Goal: Transaction & Acquisition: Purchase product/service

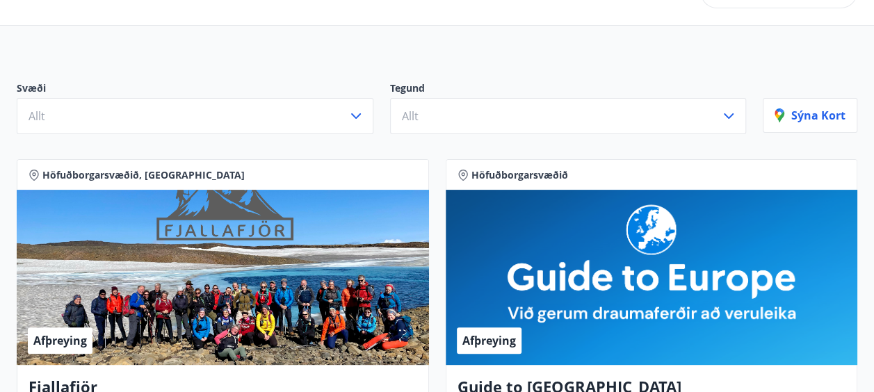
click at [682, 304] on div "Afþreying" at bounding box center [651, 277] width 412 height 175
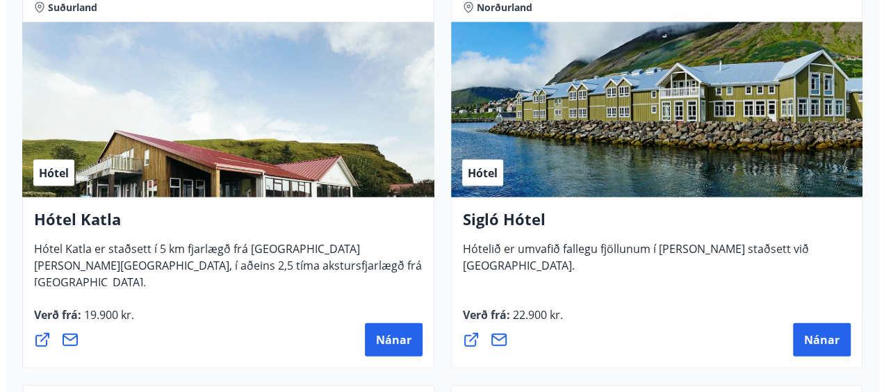
scroll to position [1473, 0]
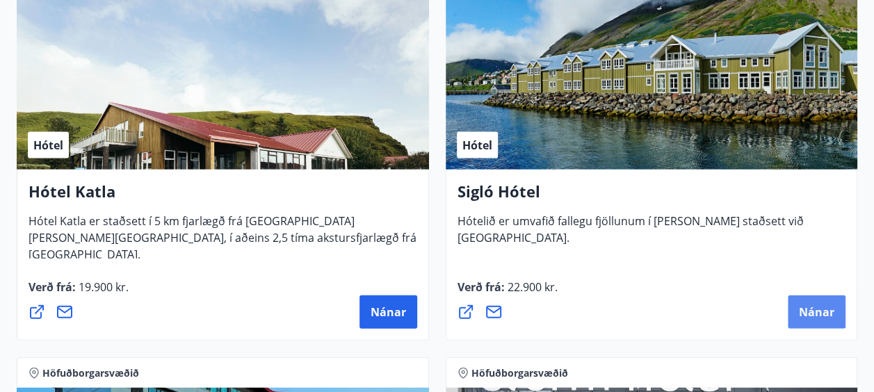
click at [812, 309] on span "Nánar" at bounding box center [815, 311] width 35 height 15
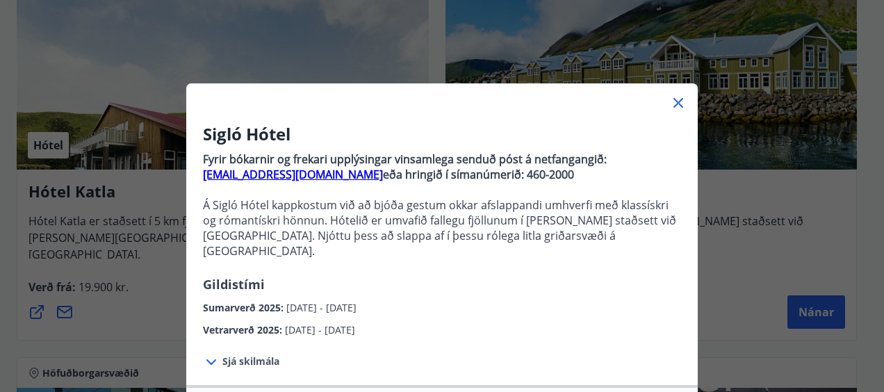
click at [257, 323] on span "Vetrarverð 2025 :" at bounding box center [244, 329] width 82 height 13
click at [243, 354] on span "Sjá skilmála" at bounding box center [250, 361] width 57 height 14
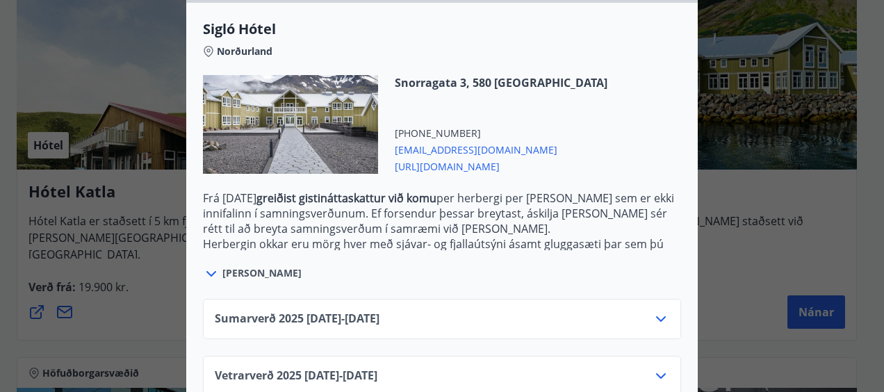
scroll to position [536, 0]
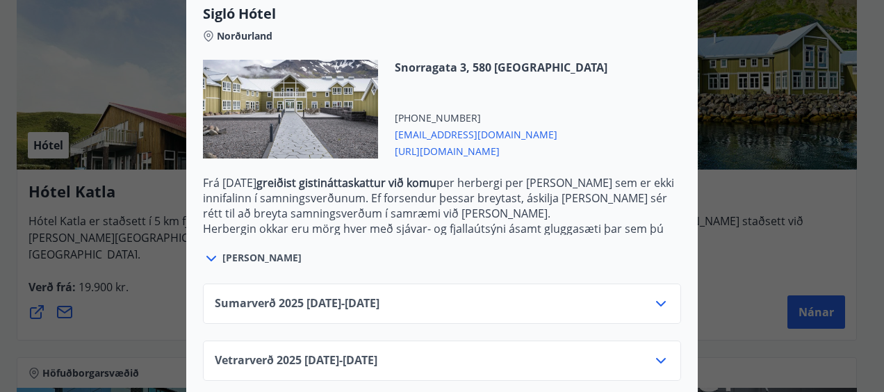
click at [367, 352] on span "Vetrarverð 2025 01.10.25 - 21.12.25" at bounding box center [296, 360] width 163 height 17
click at [263, 352] on span "Vetrarverð 2025 01.10.25 - 21.12.25" at bounding box center [296, 360] width 163 height 17
click at [657, 358] on icon at bounding box center [661, 361] width 10 height 6
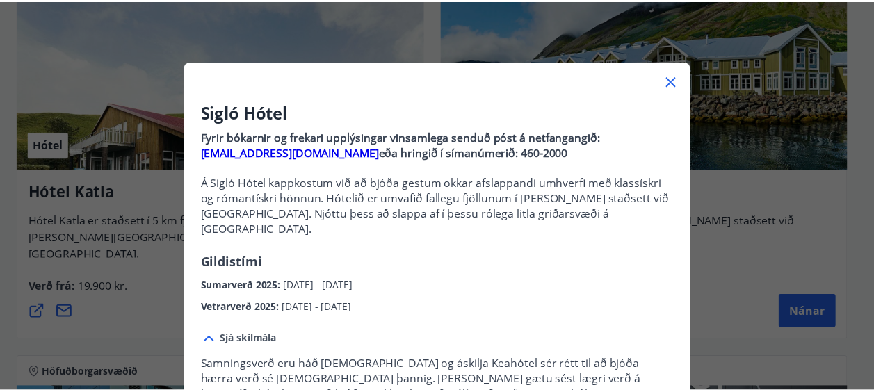
scroll to position [19, 0]
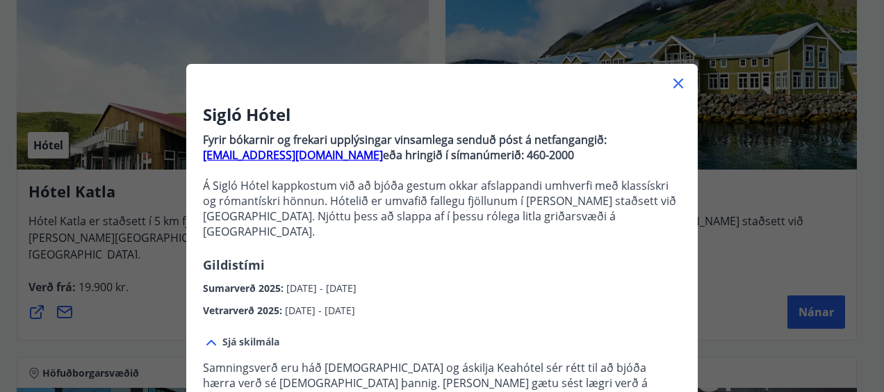
click at [678, 83] on icon at bounding box center [679, 84] width 2 height 2
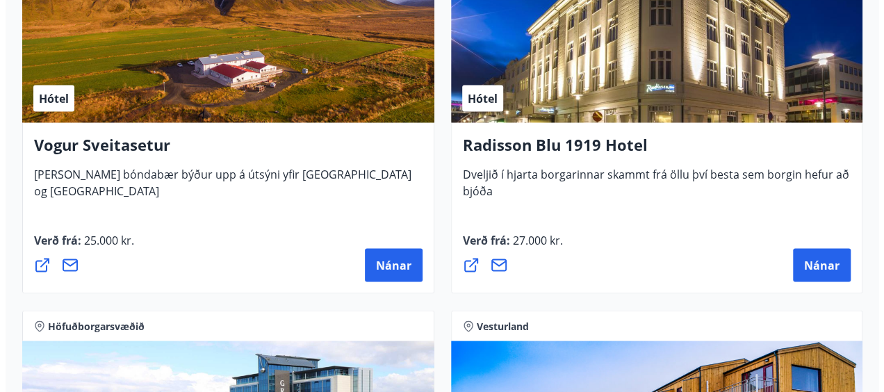
scroll to position [3881, 0]
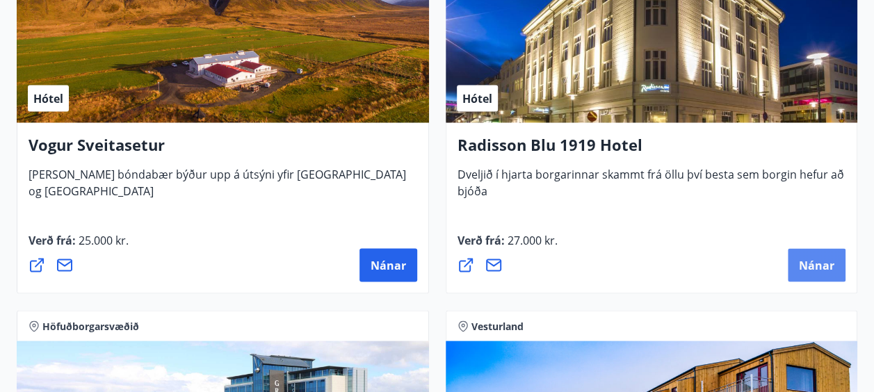
click at [824, 260] on span "Nánar" at bounding box center [815, 264] width 35 height 15
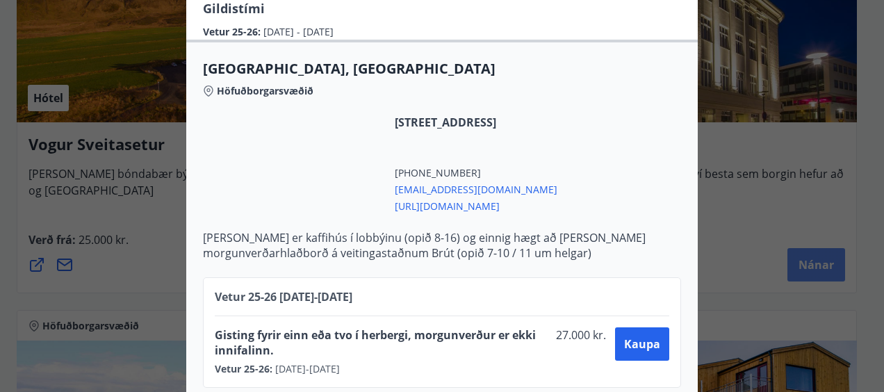
scroll to position [375, 0]
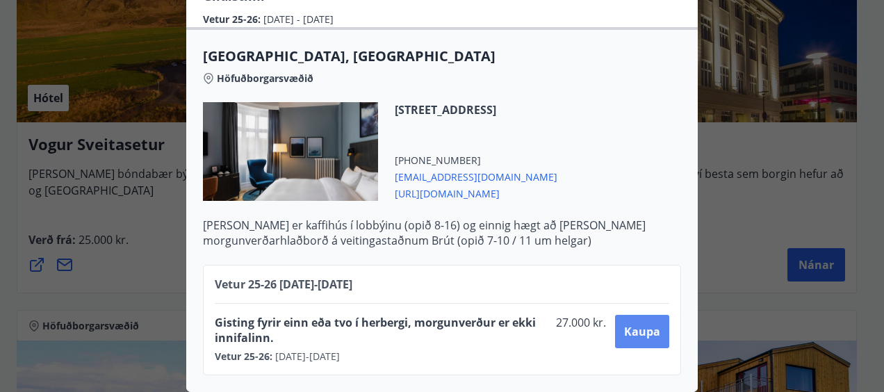
click at [641, 324] on span "Kaupa" at bounding box center [642, 331] width 36 height 15
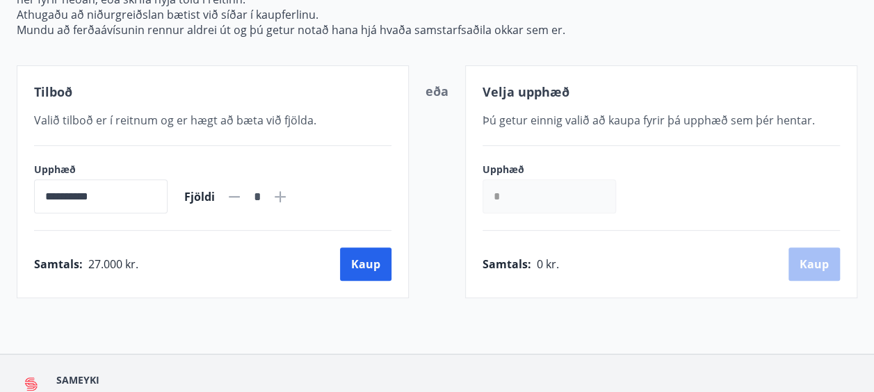
scroll to position [290, 0]
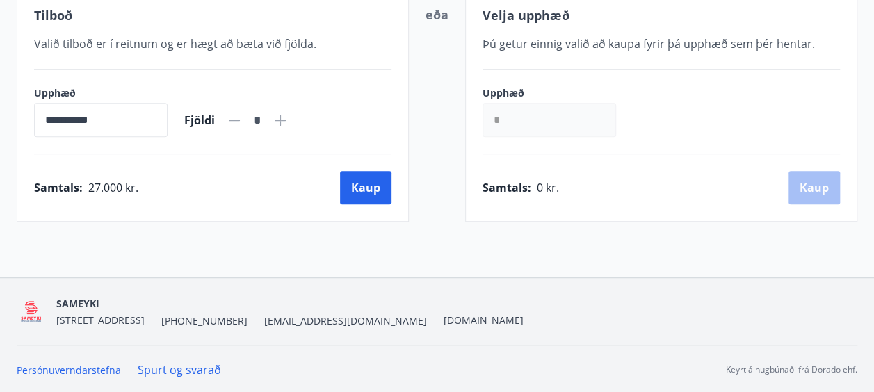
click at [286, 119] on icon at bounding box center [280, 120] width 11 height 11
type input "*"
click at [368, 187] on button "Kaup" at bounding box center [365, 187] width 51 height 33
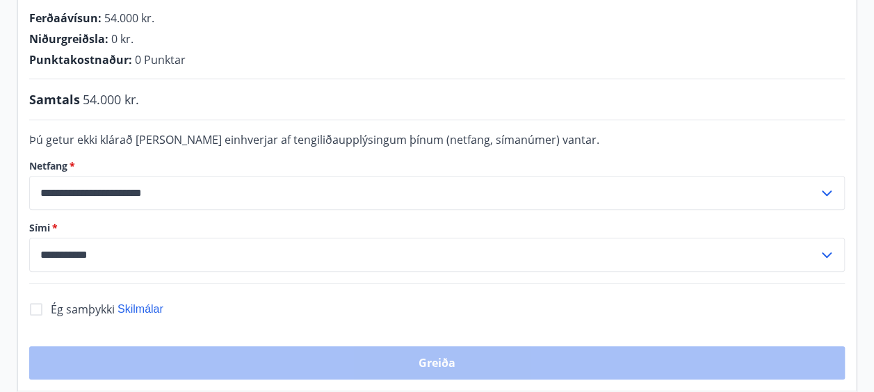
scroll to position [290, 0]
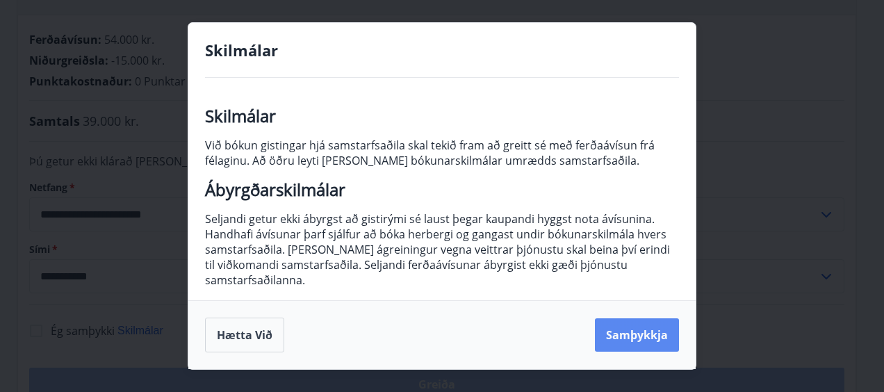
click at [637, 339] on button "Samþykkja" at bounding box center [637, 334] width 84 height 33
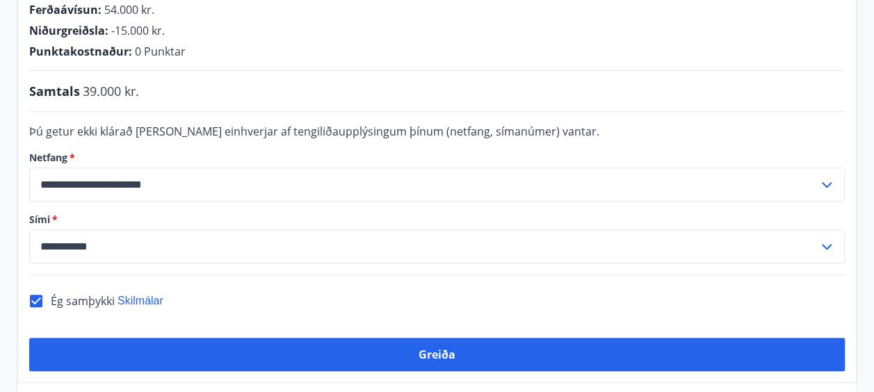
scroll to position [345, 0]
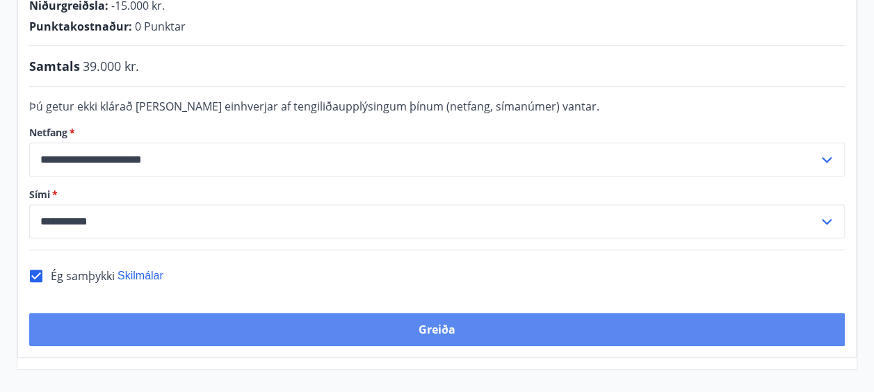
click at [511, 313] on button "Greiða" at bounding box center [436, 329] width 815 height 33
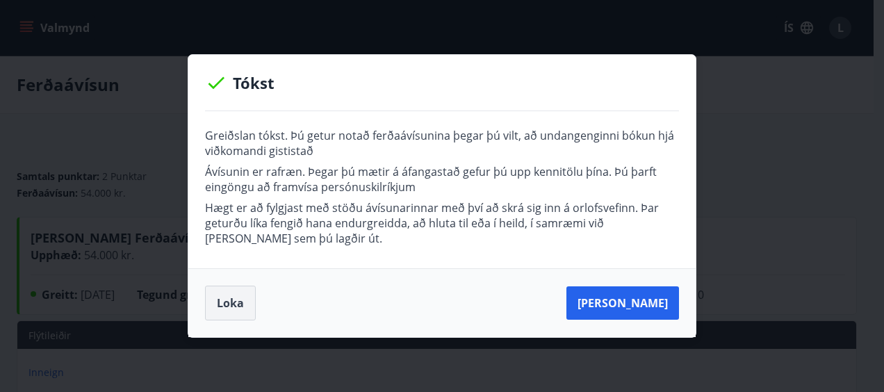
click at [226, 305] on button "Loka" at bounding box center [230, 303] width 51 height 35
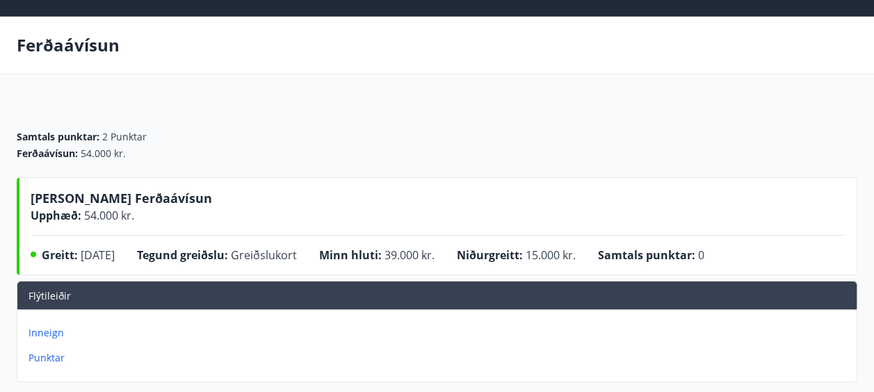
scroll to position [38, 0]
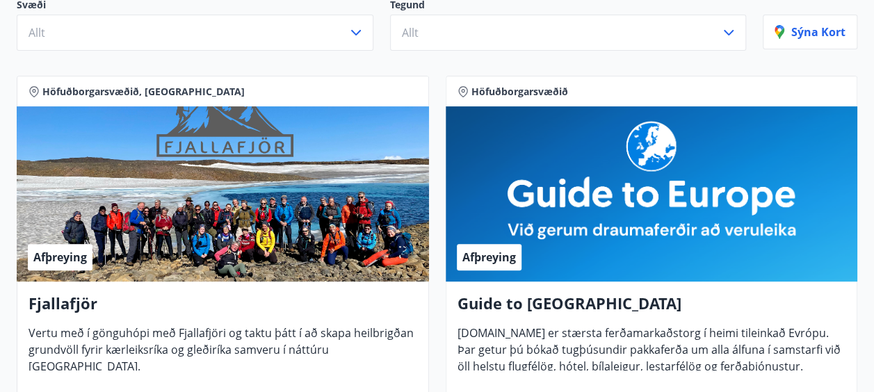
scroll to position [182, 0]
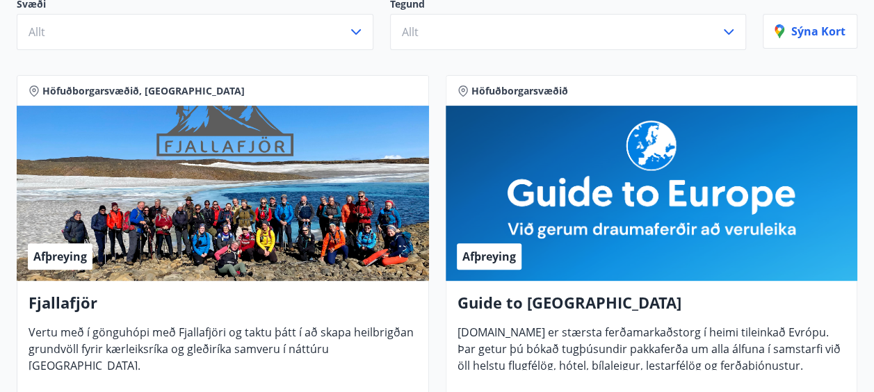
click at [519, 92] on span "Höfuðborgarsvæðið" at bounding box center [519, 91] width 97 height 14
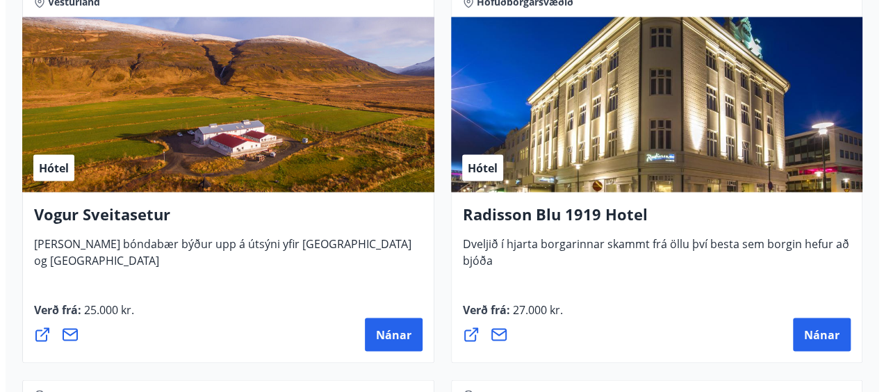
scroll to position [3817, 0]
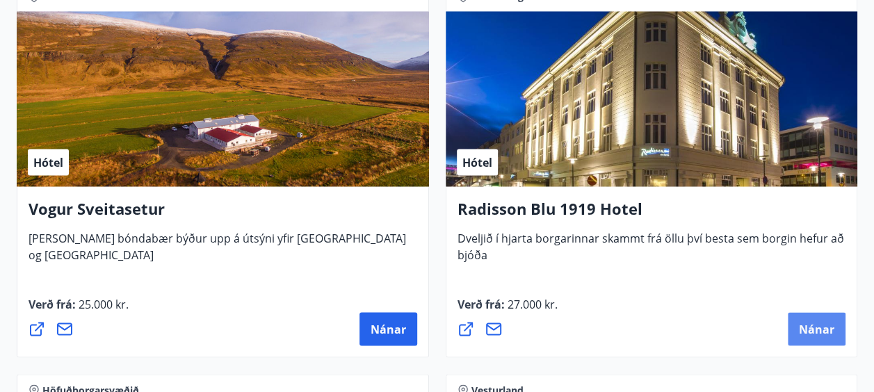
click at [806, 329] on span "Nánar" at bounding box center [815, 328] width 35 height 15
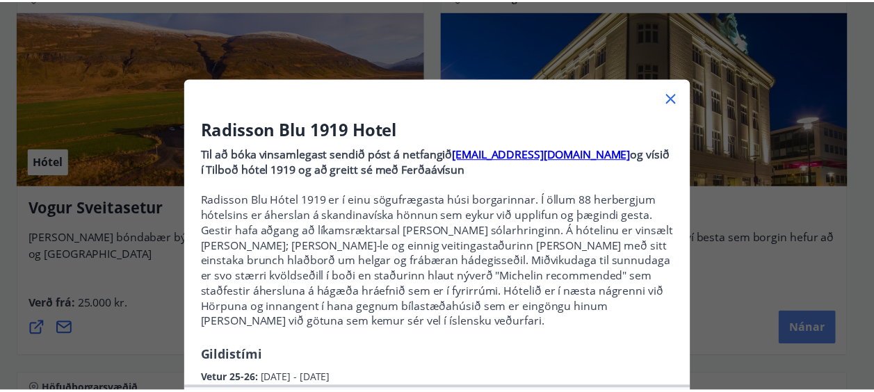
scroll to position [3, 0]
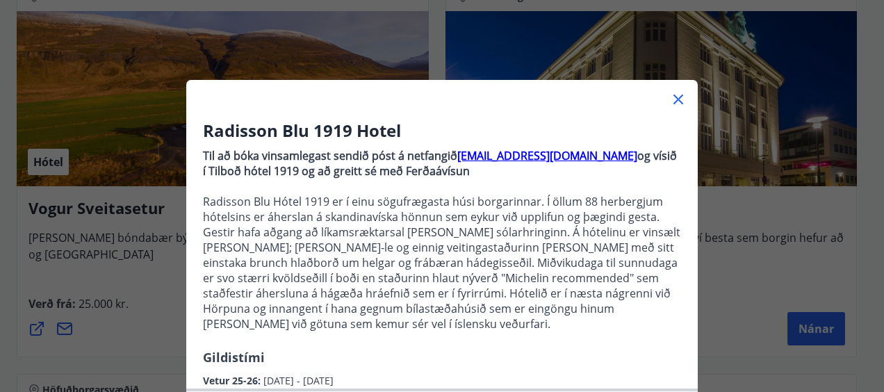
click at [675, 99] on icon at bounding box center [678, 99] width 17 height 17
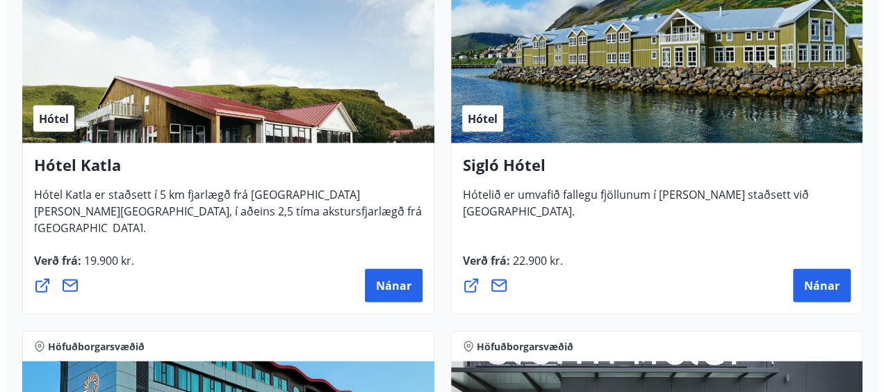
scroll to position [1499, 0]
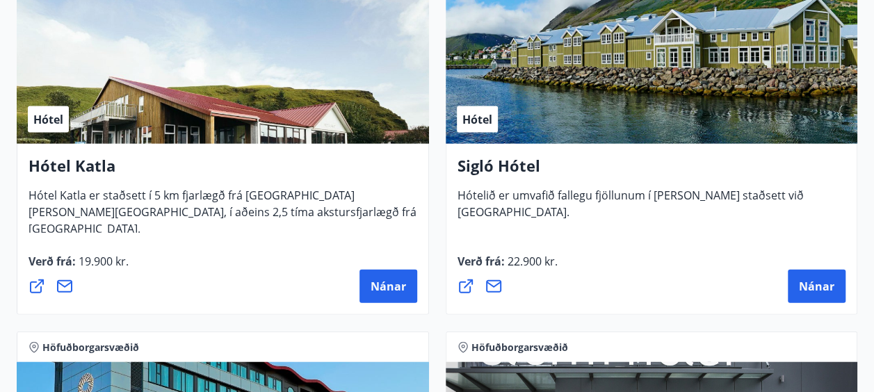
click at [524, 177] on h4 "Sigló Hótel" at bounding box center [651, 171] width 388 height 32
click at [483, 121] on span "Hótel" at bounding box center [477, 119] width 30 height 15
click at [817, 295] on button "Nánar" at bounding box center [816, 286] width 58 height 33
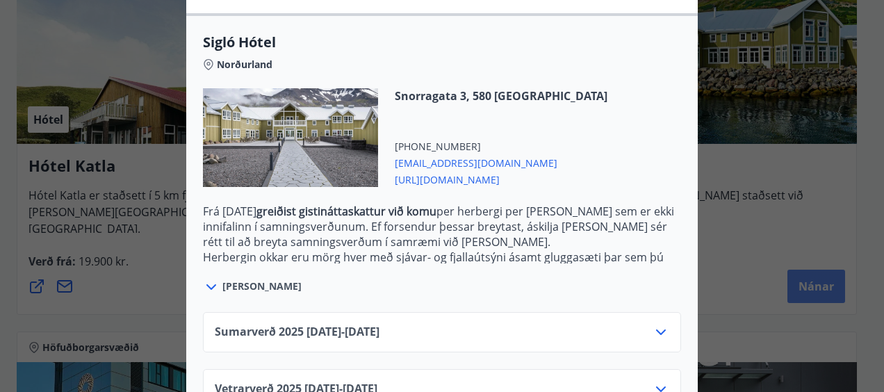
scroll to position [400, 0]
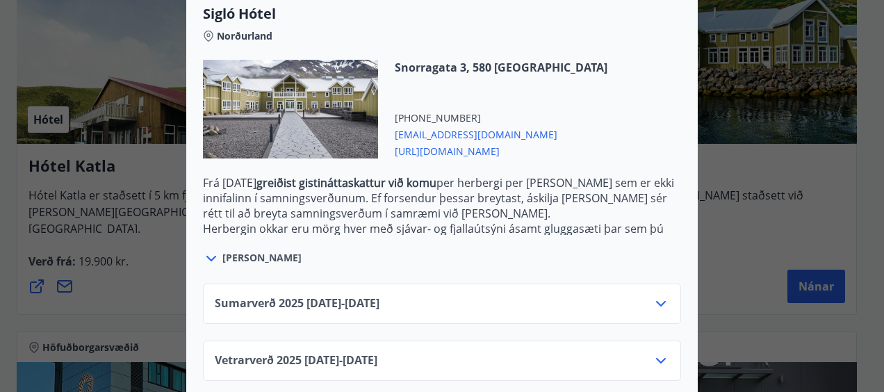
click at [215, 249] on div at bounding box center [212, 258] width 19 height 18
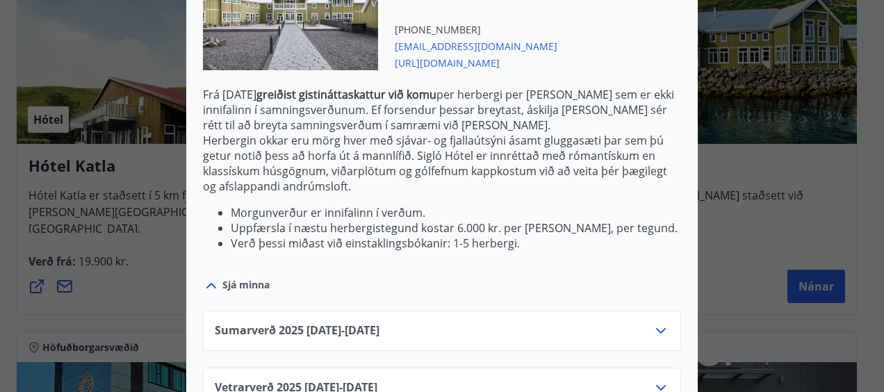
scroll to position [516, 0]
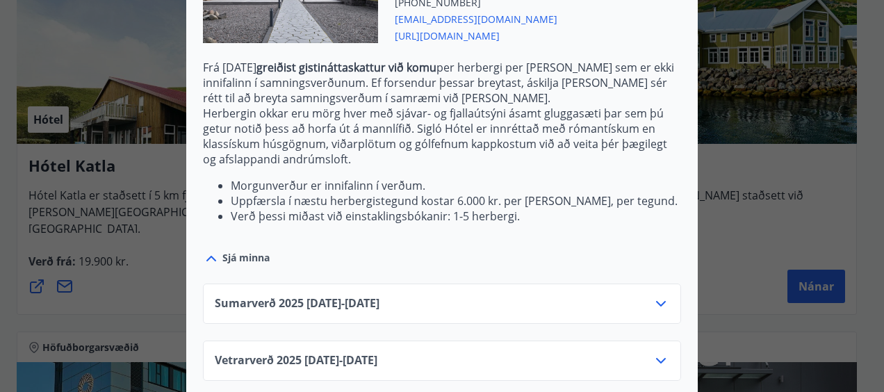
click at [653, 352] on icon at bounding box center [661, 360] width 17 height 17
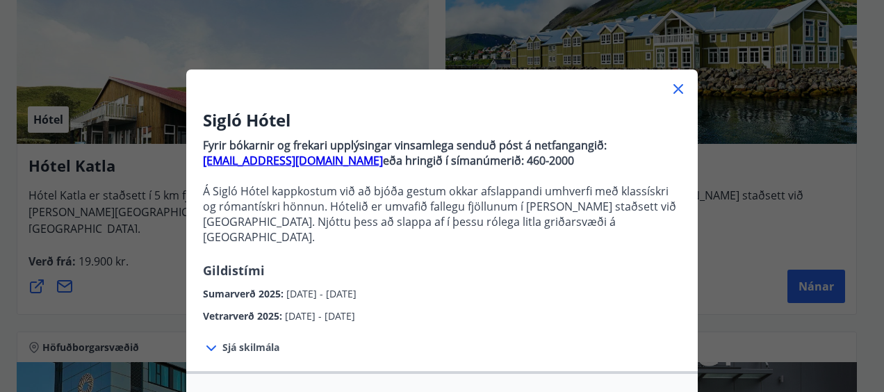
scroll to position [11, 0]
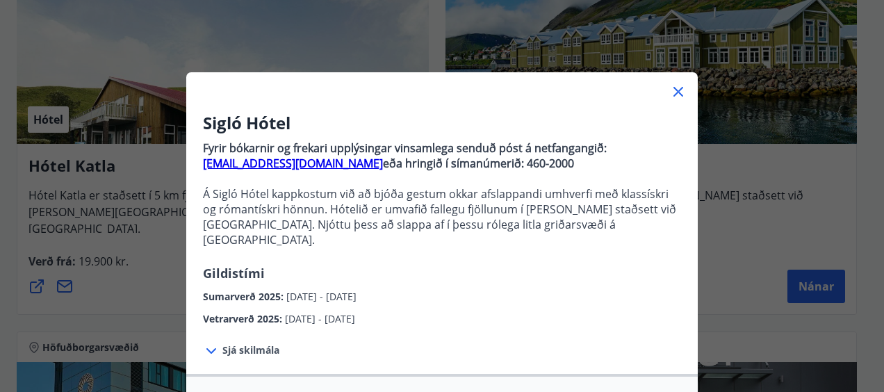
click at [675, 95] on icon at bounding box center [678, 91] width 17 height 17
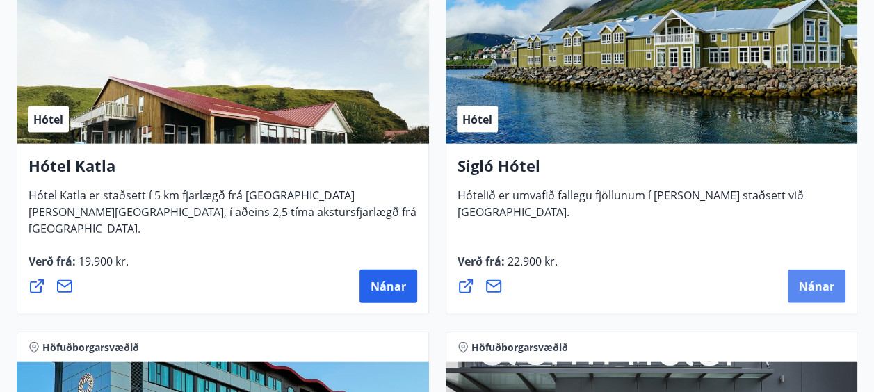
click at [806, 272] on button "Nánar" at bounding box center [816, 286] width 58 height 33
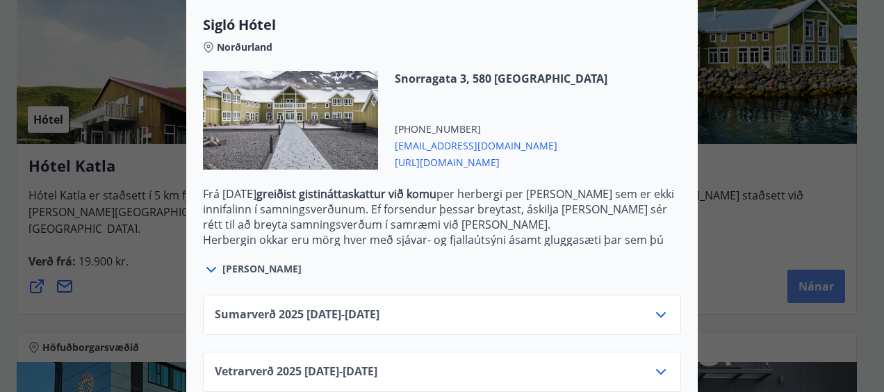
scroll to position [400, 0]
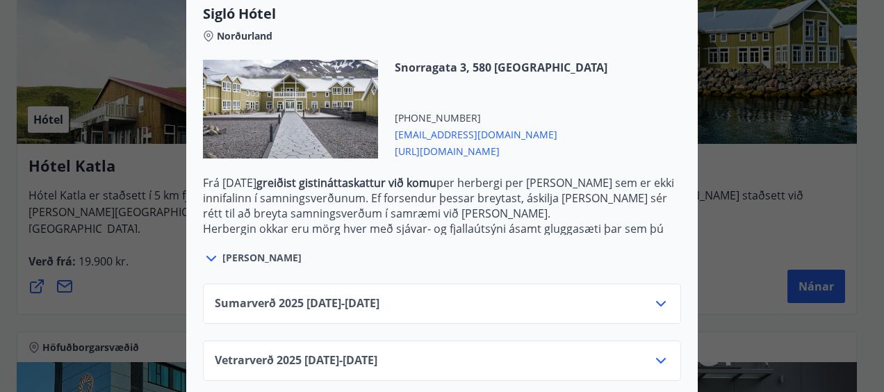
click at [657, 358] on icon at bounding box center [661, 361] width 10 height 6
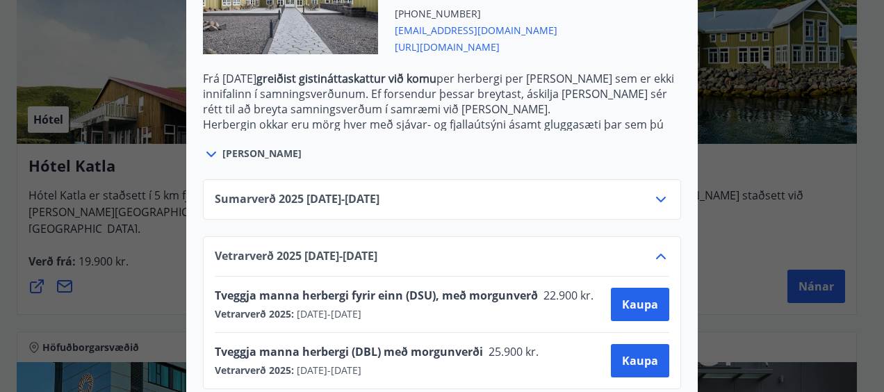
scroll to position [509, 0]
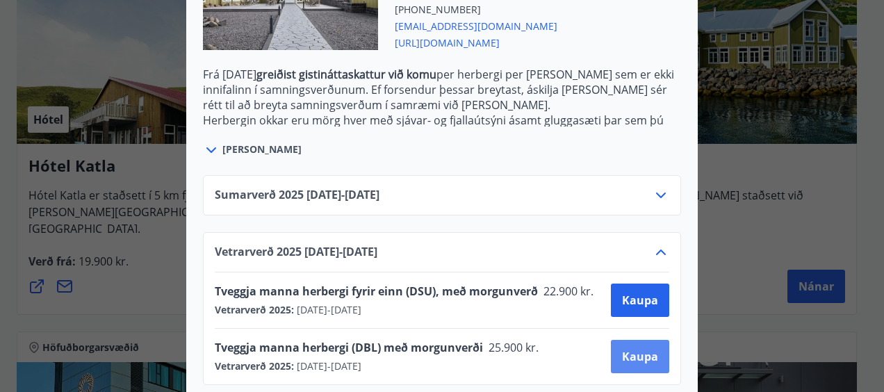
click at [629, 349] on span "Kaupa" at bounding box center [640, 356] width 36 height 15
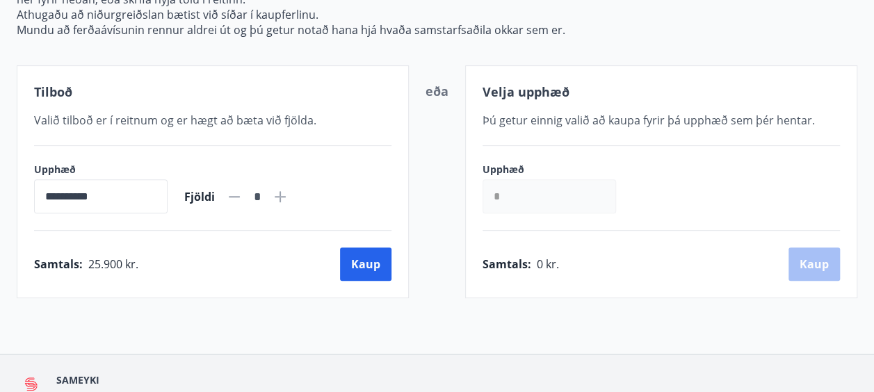
scroll to position [290, 0]
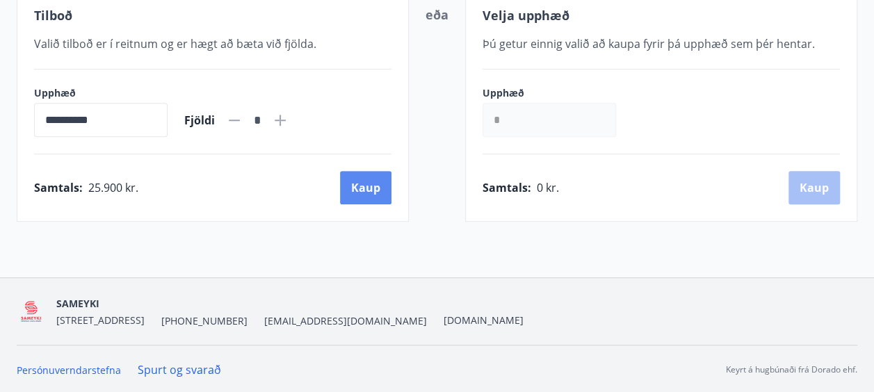
click at [379, 181] on button "Kaup" at bounding box center [365, 187] width 51 height 33
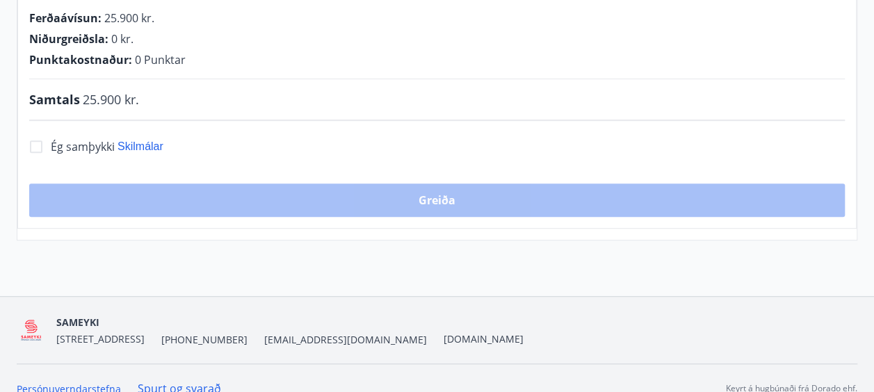
scroll to position [290, 0]
